Goal: Check status: Check status

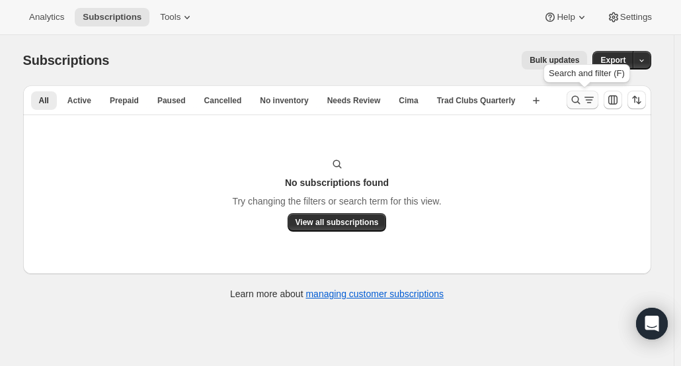
click at [578, 100] on icon "Search and filter results" at bounding box center [575, 99] width 13 height 13
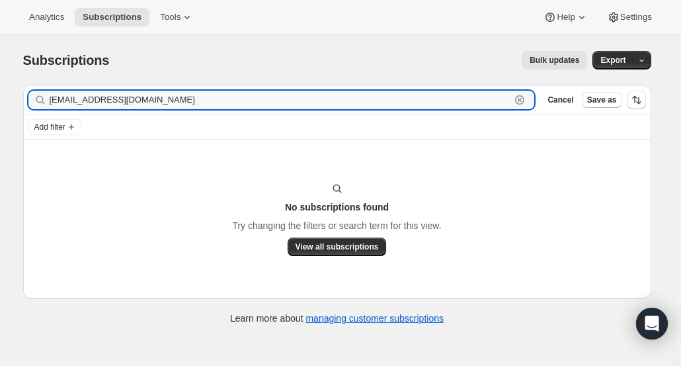
click at [522, 101] on icon "button" at bounding box center [520, 100] width 5 height 5
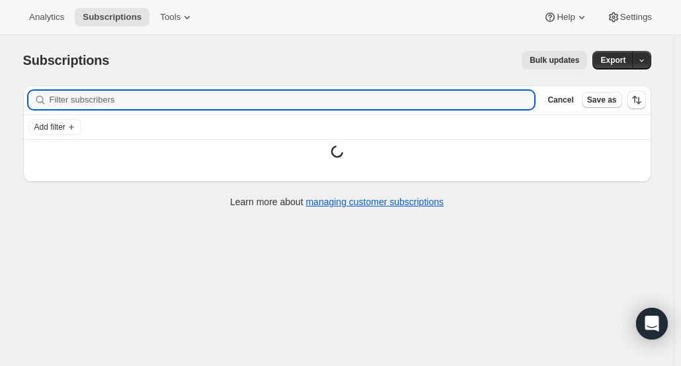
paste input "cliflawson@comcast.net"
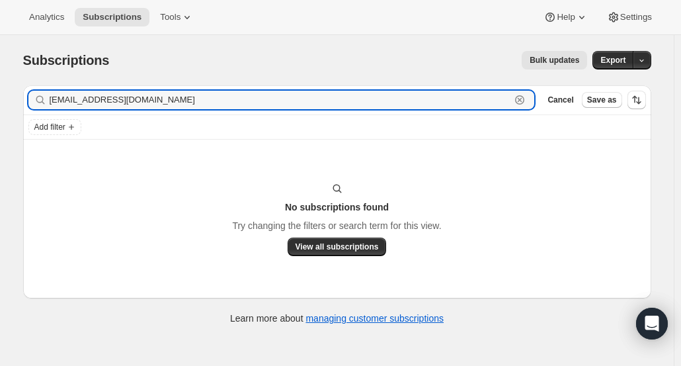
type input "cliflawson@comcast.net"
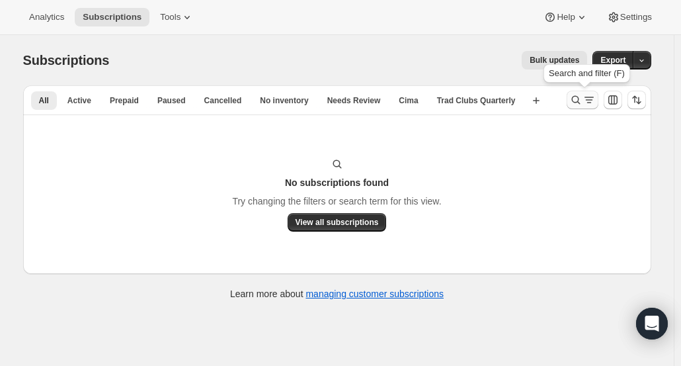
click at [576, 100] on icon "Search and filter results" at bounding box center [575, 99] width 13 height 13
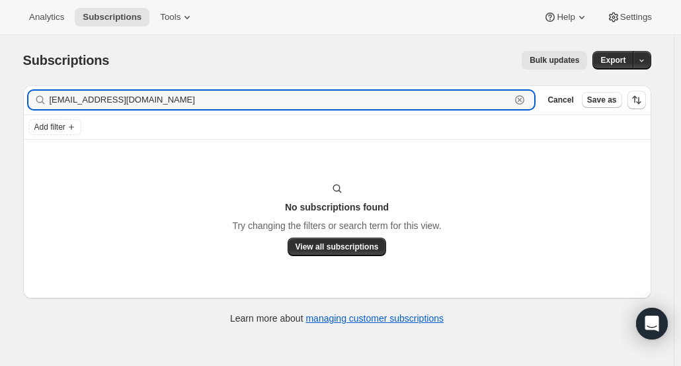
click at [524, 102] on icon "button" at bounding box center [519, 99] width 9 height 9
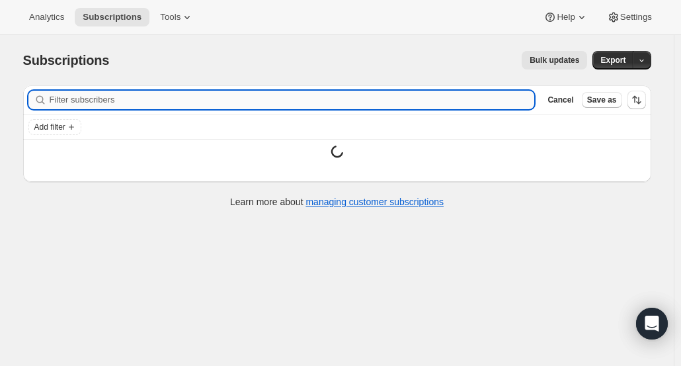
paste input "[EMAIL_ADDRESS][DOMAIN_NAME]"
click at [489, 93] on input "[EMAIL_ADDRESS][DOMAIN_NAME]" at bounding box center [280, 100] width 461 height 19
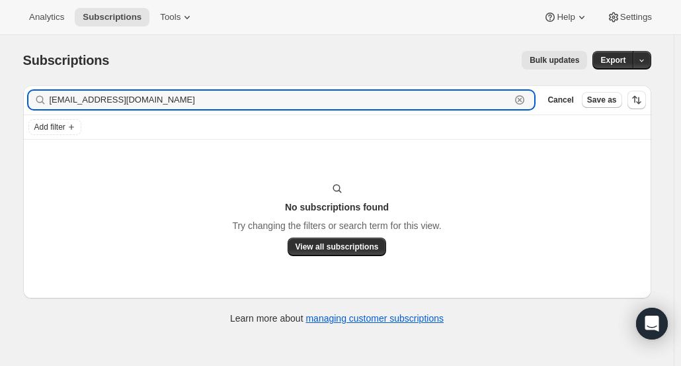
type input "[EMAIL_ADDRESS][DOMAIN_NAME]"
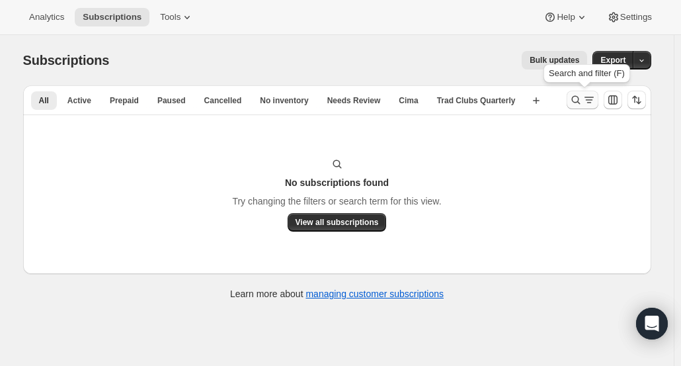
click at [574, 96] on icon "Search and filter results" at bounding box center [575, 99] width 13 height 13
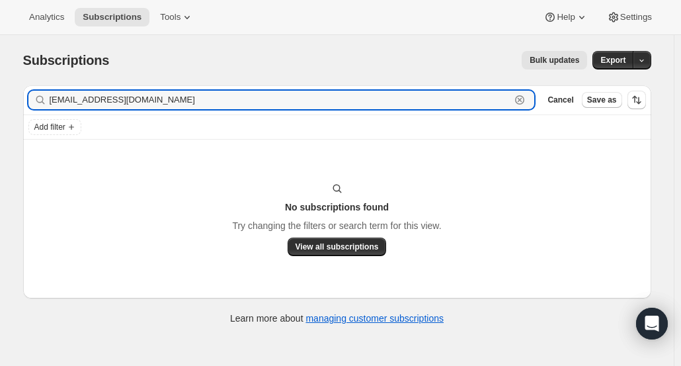
click at [526, 104] on icon "button" at bounding box center [519, 99] width 13 height 13
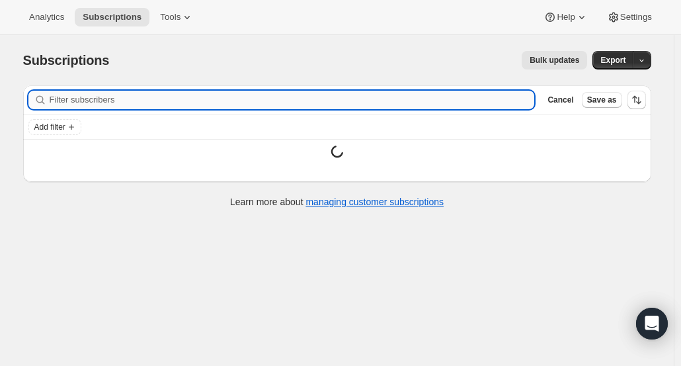
paste input "[PERSON_NAME]"
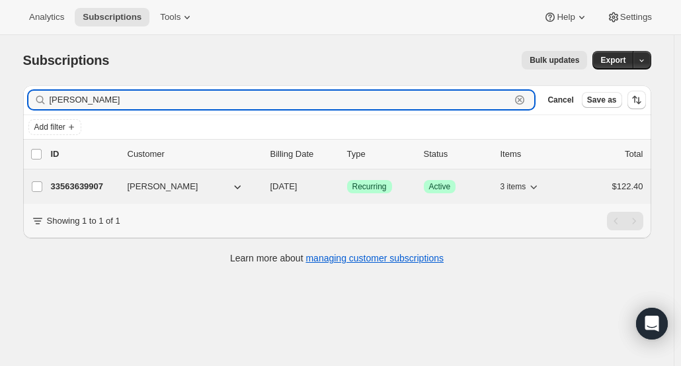
type input "[PERSON_NAME]"
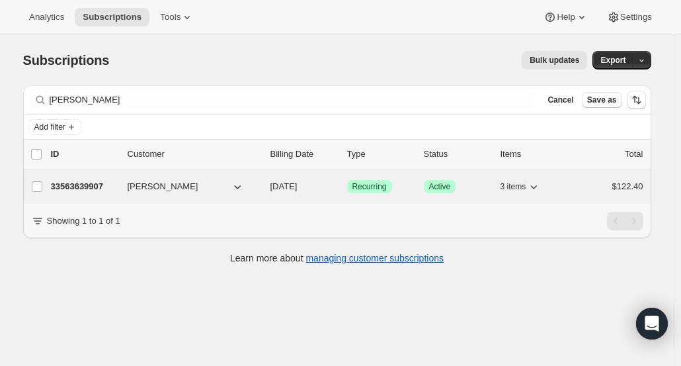
click at [88, 190] on p "33563639907" at bounding box center [84, 186] width 66 height 13
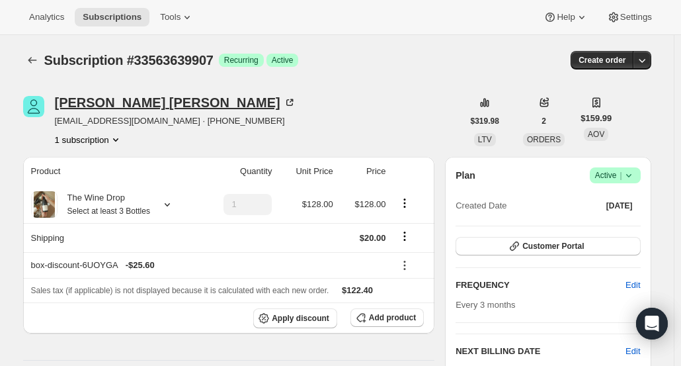
click at [71, 97] on div "[PERSON_NAME]" at bounding box center [175, 102] width 241 height 13
